Goal: Use online tool/utility: Utilize a website feature to perform a specific function

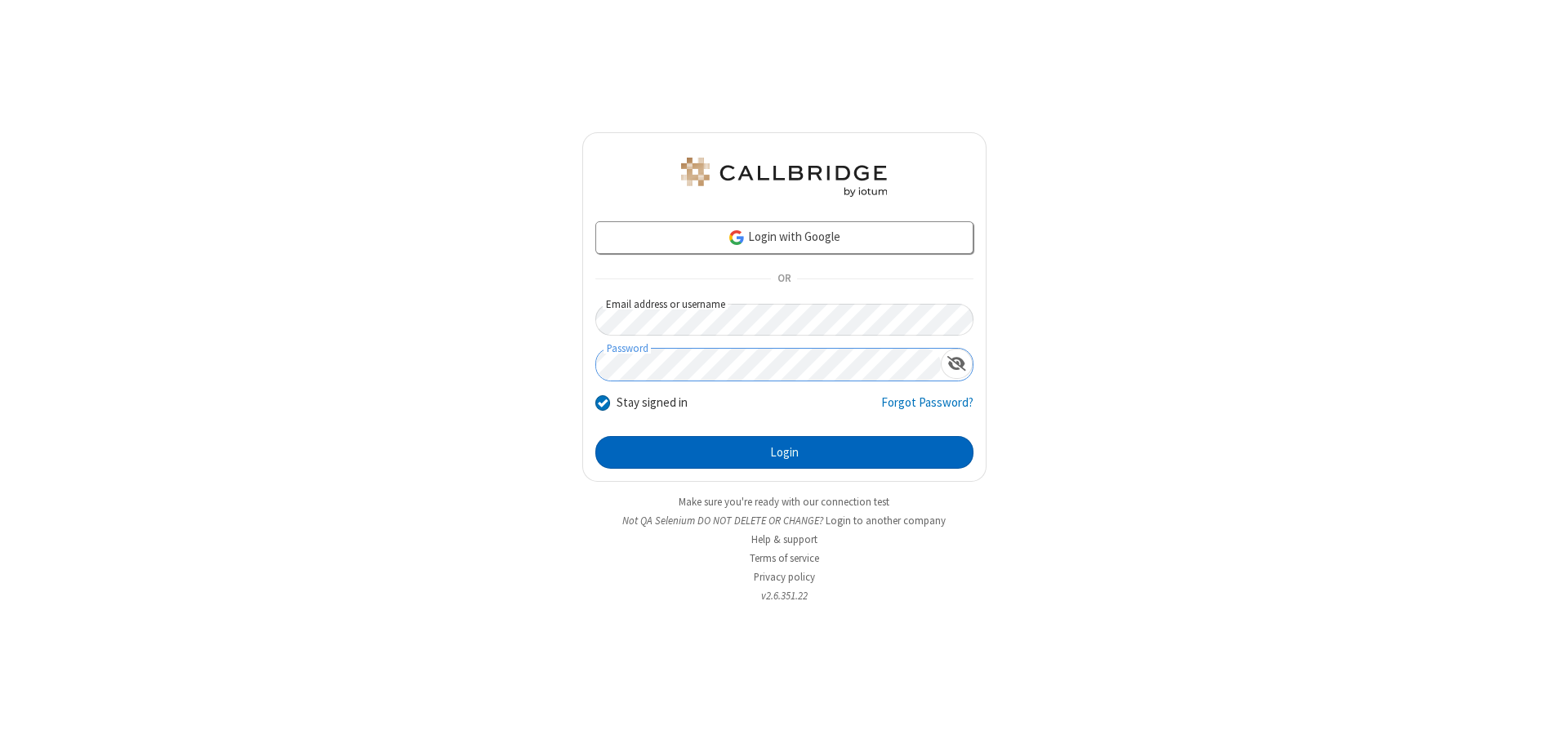
click at [784, 453] on button "Login" at bounding box center [784, 452] width 378 height 33
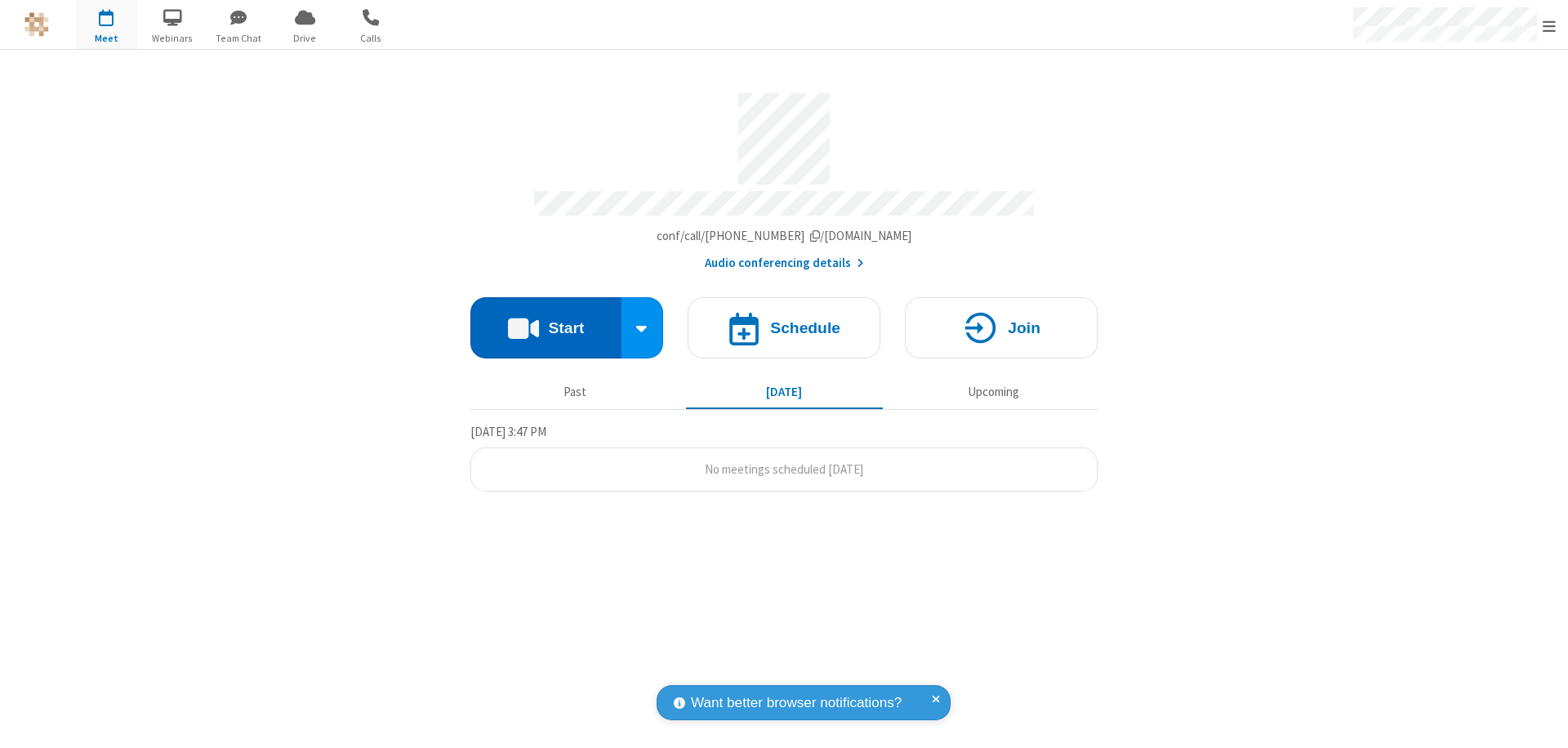
click at [545, 320] on button "Start" at bounding box center [546, 328] width 151 height 61
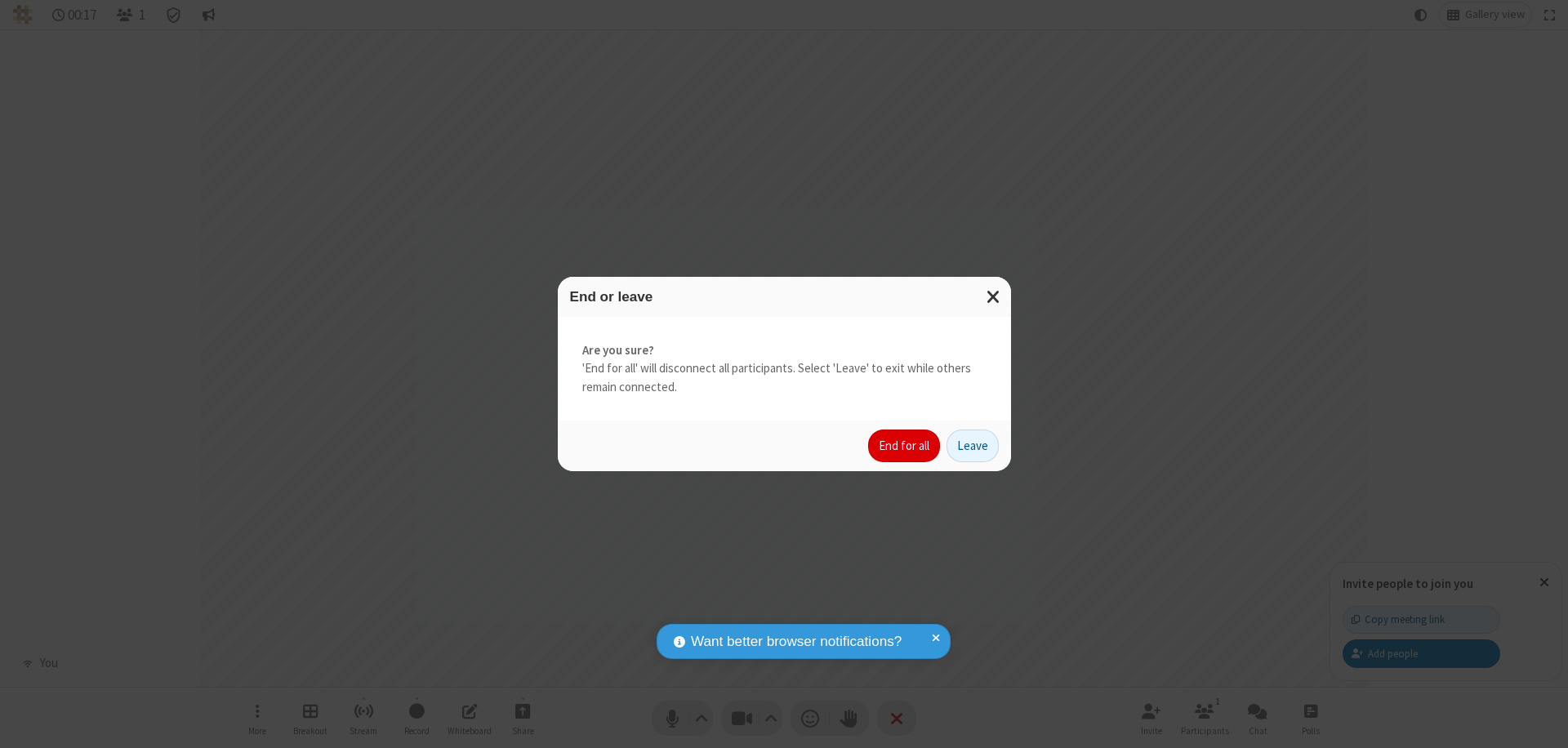
click at [905, 446] on button "End for all" at bounding box center [904, 445] width 72 height 33
